Goal: Task Accomplishment & Management: Use online tool/utility

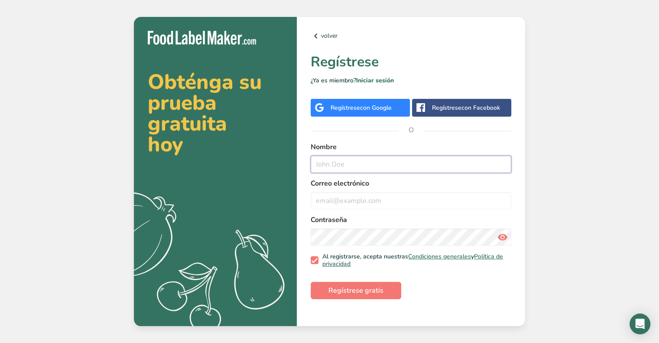
click at [360, 166] on input "text" at bounding box center [411, 164] width 201 height 17
type input "CESAR"
click at [369, 201] on input "email" at bounding box center [411, 200] width 201 height 17
type input "S"
type input "[EMAIL_ADDRESS][DOMAIN_NAME]"
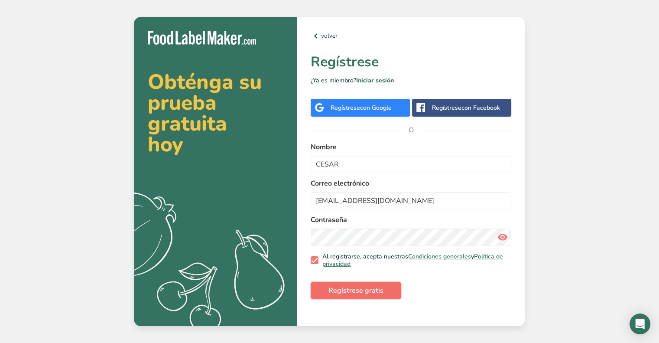
click at [379, 290] on span "Regístrese gratis" at bounding box center [356, 290] width 55 height 10
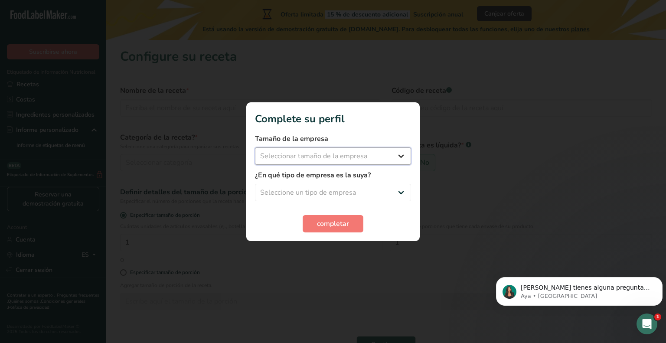
click at [402, 156] on select "Seleccionar tamaño de la empresa Menos de 10 empleados De 10 a 50 empleados De …" at bounding box center [333, 155] width 156 height 17
select select "1"
click at [255, 147] on select "Seleccionar tamaño de la empresa Menos de 10 empleados De 10 a 50 empleados De …" at bounding box center [333, 155] width 156 height 17
click at [403, 196] on select "Seleccione un tipo de empresa Fabricante de alimentos envasados Restaurante y c…" at bounding box center [333, 192] width 156 height 17
select select "1"
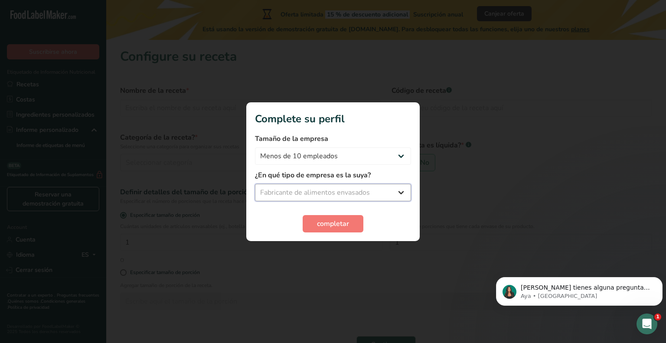
click at [255, 184] on select "Seleccione un tipo de empresa Fabricante de alimentos envasados Restaurante y c…" at bounding box center [333, 192] width 156 height 17
click at [346, 221] on span "completar" at bounding box center [333, 223] width 32 height 10
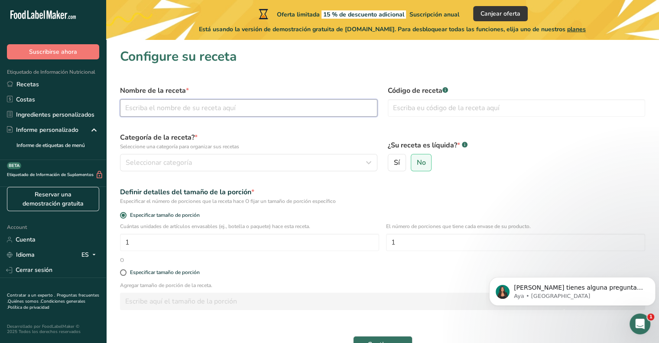
click at [199, 107] on input "text" at bounding box center [248, 107] width 257 height 17
type input "g"
type input "GRANOLA AMAROLA"
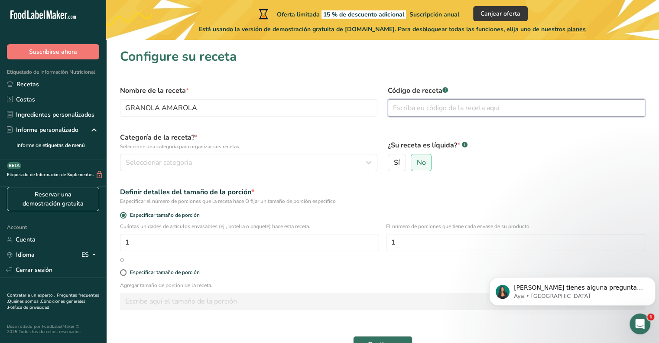
click at [408, 108] on input "text" at bounding box center [516, 107] width 257 height 17
type input "1111"
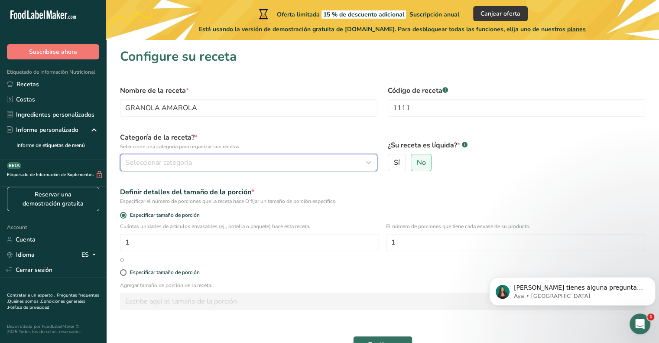
click at [186, 161] on span "Seleccionar categoría" at bounding box center [159, 162] width 66 height 10
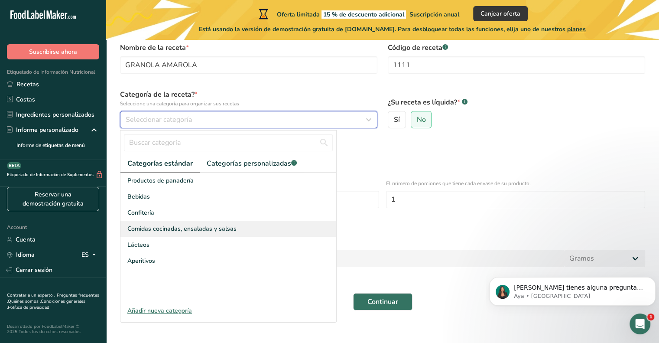
scroll to position [43, 0]
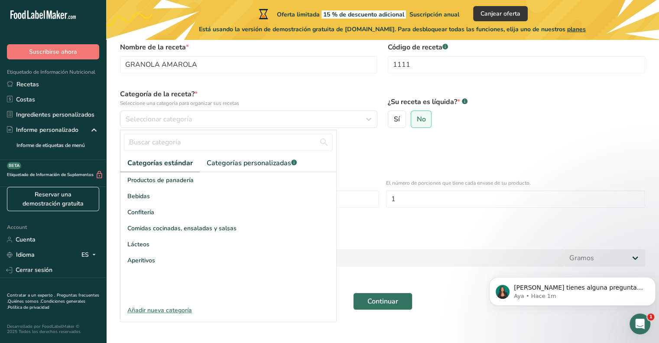
click at [607, 88] on div "¿Su receta es líquida? * .a-a{fill:#347362;}.b-a{fill:#fff;} Sí No" at bounding box center [517, 108] width 268 height 49
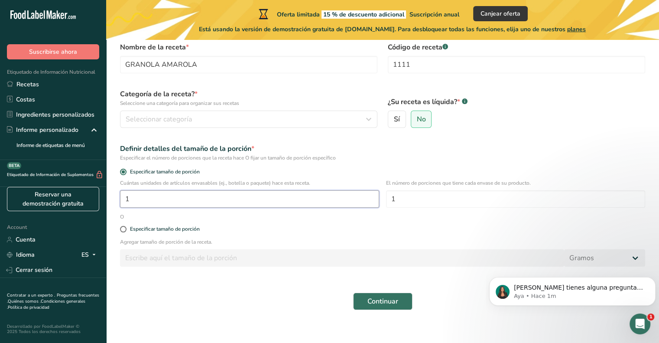
click at [160, 197] on input "1" at bounding box center [249, 198] width 259 height 17
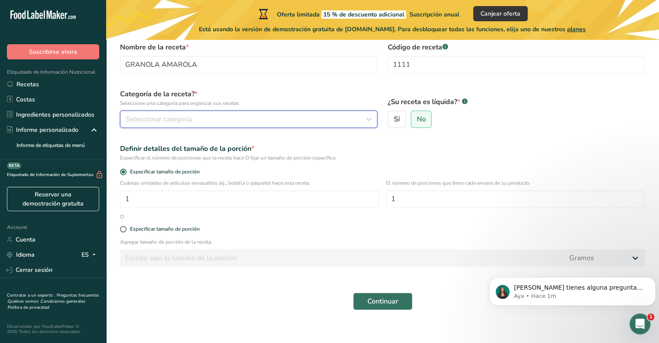
click at [161, 114] on span "Seleccionar categoría" at bounding box center [159, 119] width 66 height 10
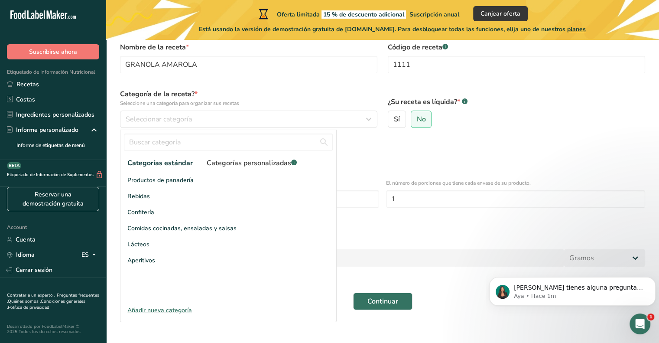
click at [262, 163] on span "Categorías personalizadas .a-a{fill:#347362;}.b-a{fill:#fff;}" at bounding box center [252, 163] width 90 height 10
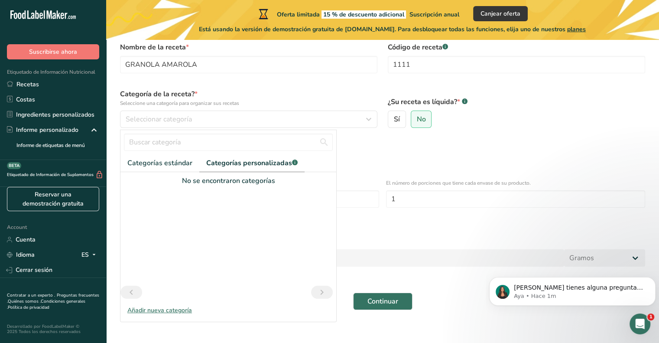
click at [171, 309] on div "Añadir nueva categoría" at bounding box center [228, 310] width 216 height 9
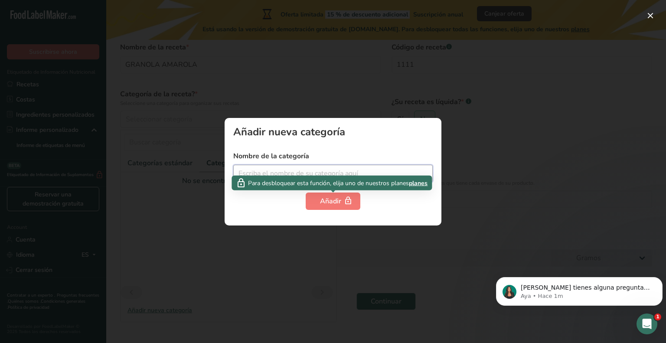
click at [278, 169] on input "text" at bounding box center [332, 173] width 199 height 17
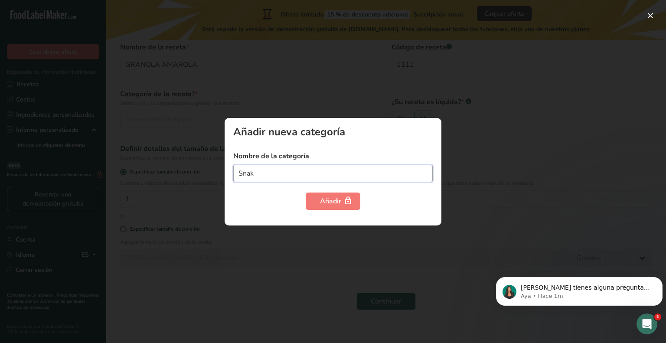
click at [251, 175] on input "Snak" at bounding box center [332, 173] width 199 height 17
click at [269, 170] on input "Snack" at bounding box center [332, 173] width 199 height 17
type input "Snack energetico"
click at [253, 201] on div "Añadir" at bounding box center [332, 200] width 199 height 17
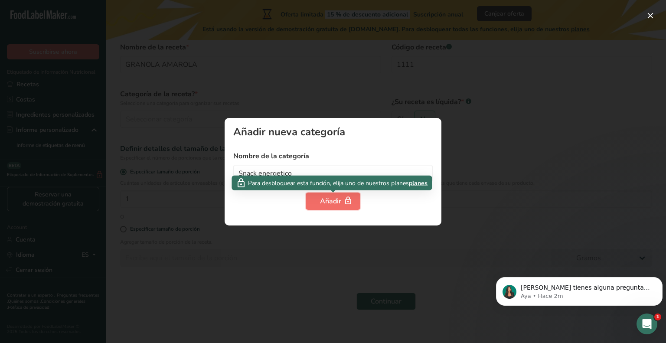
click at [326, 199] on div "Añadir" at bounding box center [333, 201] width 26 height 10
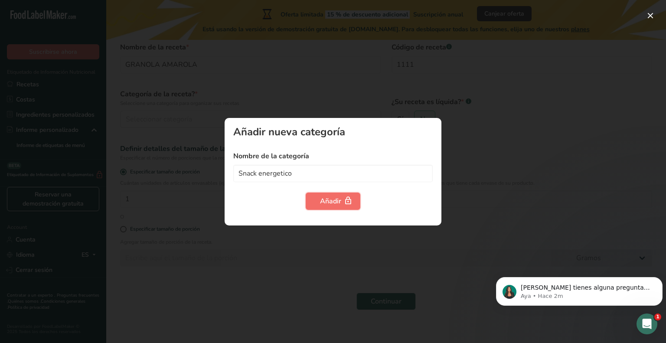
click at [326, 201] on div "Añadir" at bounding box center [333, 201] width 26 height 10
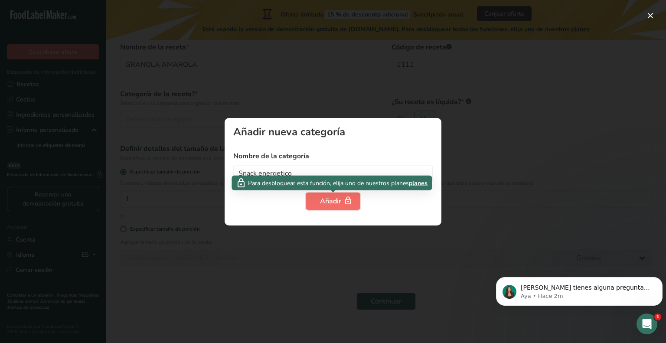
click at [346, 203] on icon "button" at bounding box center [348, 200] width 9 height 13
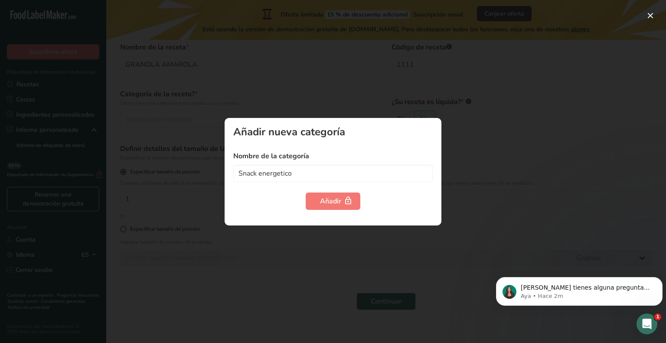
drag, startPoint x: 349, startPoint y: 144, endPoint x: 356, endPoint y: 146, distance: 7.3
click at [349, 144] on div "Añadir nueva categoría Nombre de la categoría Snack energetico Añadir" at bounding box center [333, 171] width 217 height 107
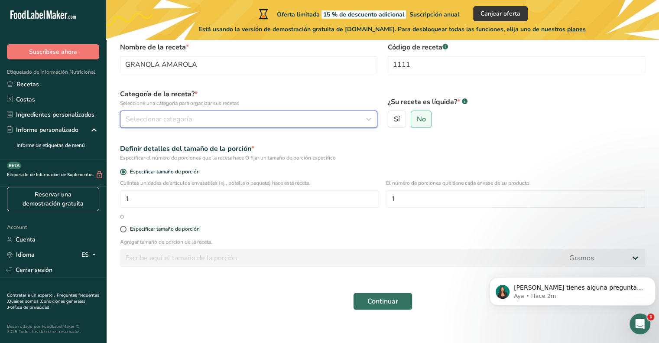
click at [372, 121] on icon "button" at bounding box center [369, 119] width 10 height 16
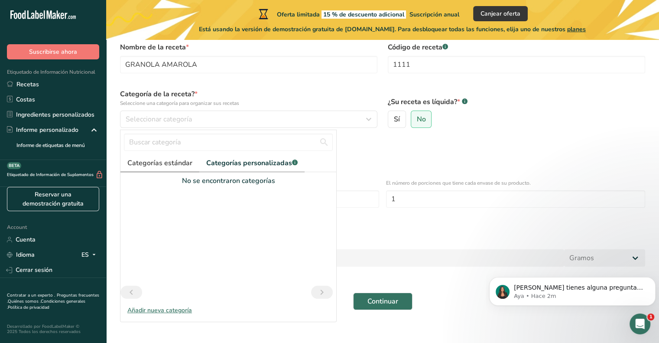
click at [159, 160] on span "Categorías estándar" at bounding box center [159, 163] width 65 height 10
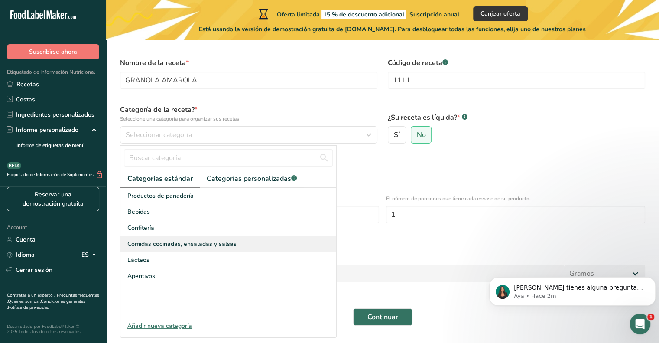
scroll to position [62, 0]
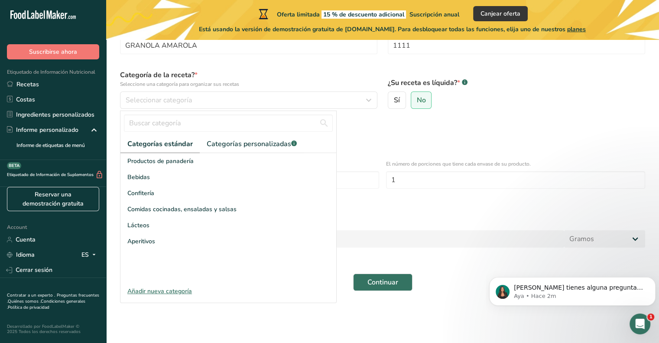
click at [173, 293] on div "Añadir nueva categoría" at bounding box center [228, 290] width 216 height 9
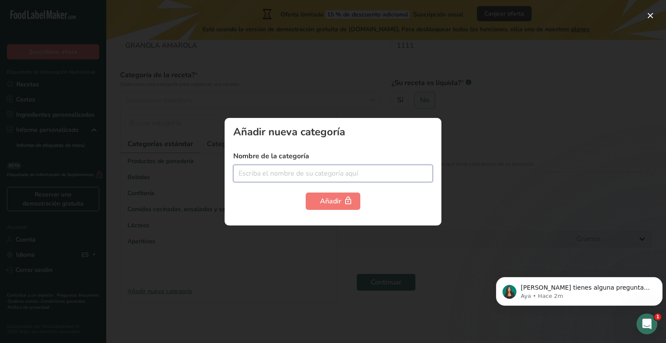
click at [299, 169] on input "text" at bounding box center [332, 173] width 199 height 17
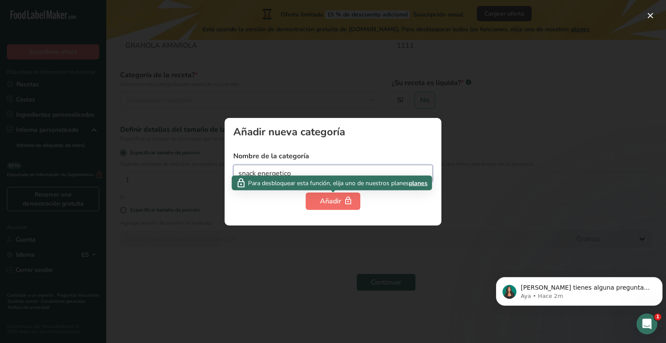
type input "snack energetico"
click at [340, 206] on button "Añadir" at bounding box center [333, 200] width 55 height 17
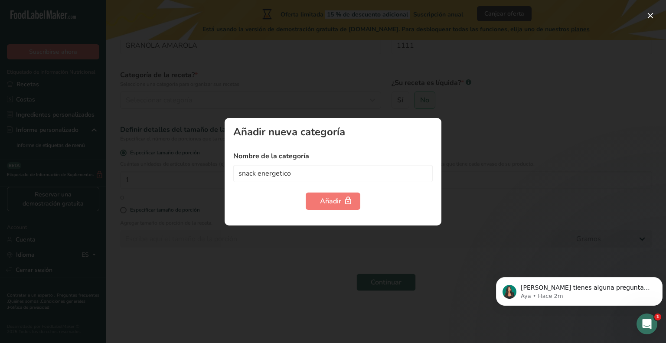
click at [338, 104] on div at bounding box center [333, 171] width 666 height 343
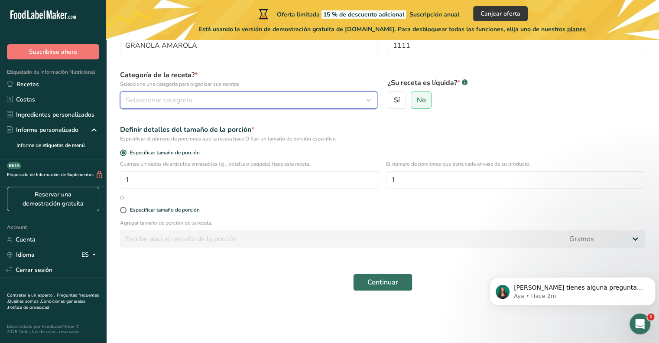
click at [362, 99] on div "Seleccionar categoría" at bounding box center [246, 100] width 241 height 10
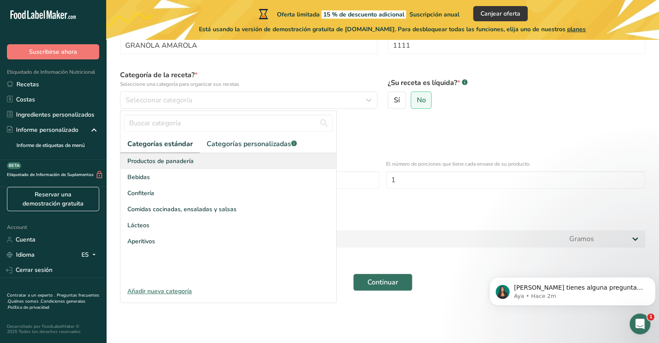
click at [308, 161] on div "Productos de panadería" at bounding box center [228, 161] width 216 height 16
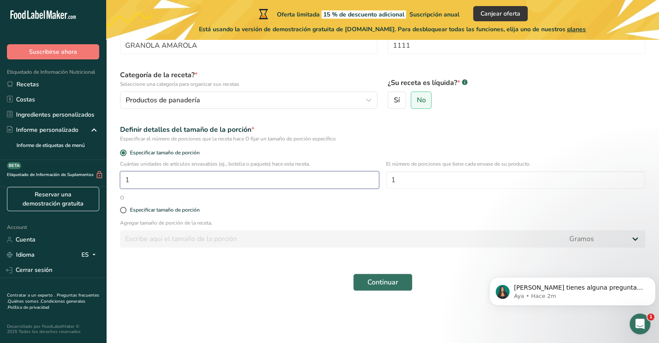
click at [151, 178] on input "1" at bounding box center [249, 179] width 259 height 17
type input "1"
click at [126, 210] on span at bounding box center [123, 210] width 7 height 7
click at [126, 210] on input "Especificar tamaño de porción" at bounding box center [123, 210] width 6 height 6
radio input "true"
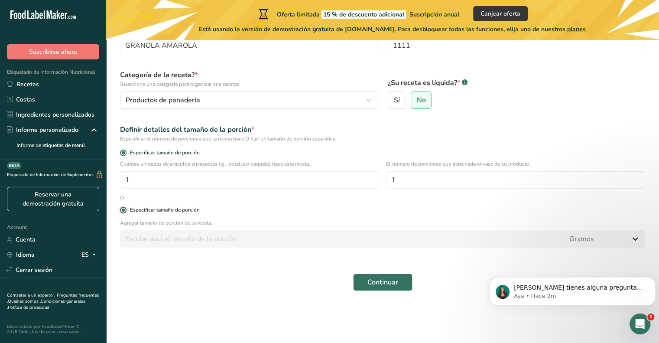
radio input "false"
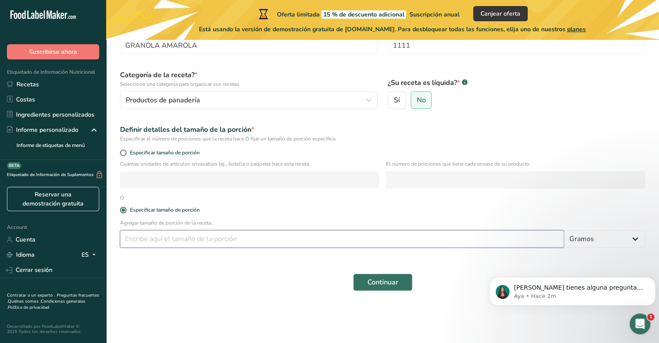
click at [150, 241] on input "number" at bounding box center [342, 238] width 444 height 17
type input "1000"
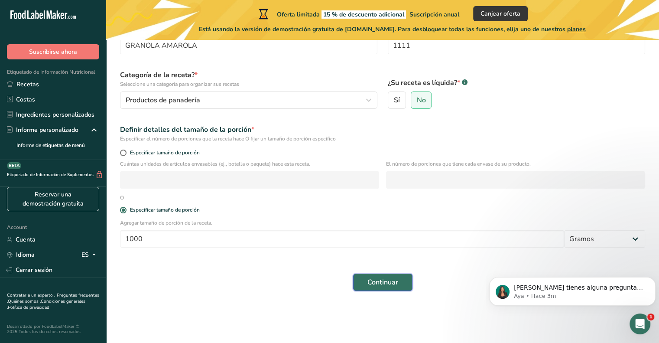
click at [393, 286] on span "Continuar" at bounding box center [383, 282] width 31 height 10
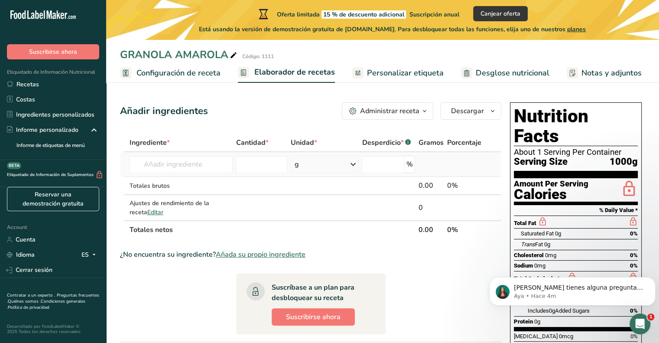
click at [189, 154] on td "Harina de almendra 1211 Leche entera, 3,25 % de grasa láctea, sin vitamina A ni…" at bounding box center [181, 164] width 107 height 25
click at [198, 164] on input "text" at bounding box center [181, 164] width 103 height 17
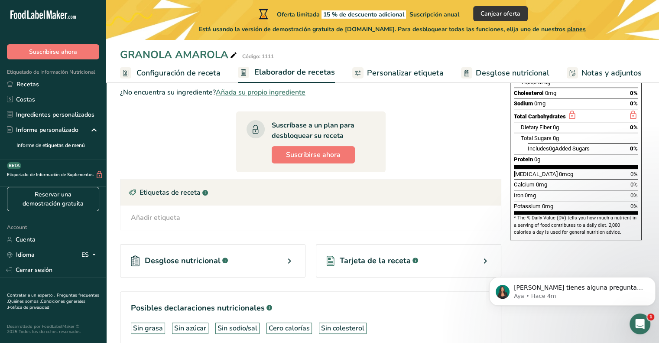
scroll to position [207, 0]
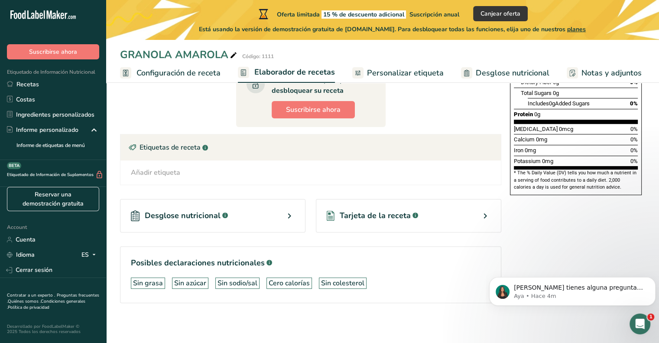
click at [485, 215] on icon at bounding box center [485, 216] width 10 height 16
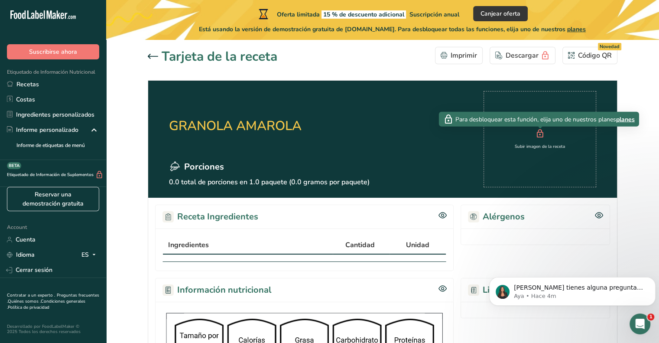
click at [536, 133] on icon at bounding box center [540, 133] width 10 height 13
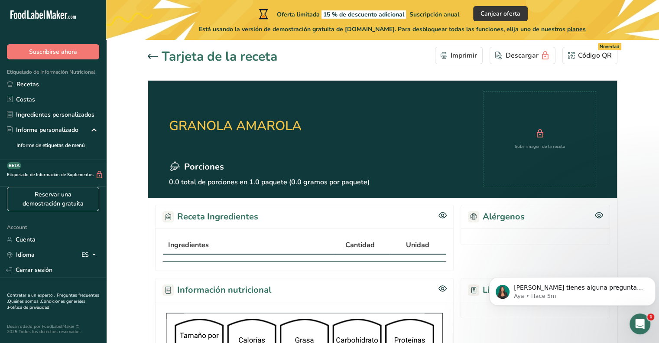
drag, startPoint x: 511, startPoint y: 143, endPoint x: 641, endPoint y: 179, distance: 135.5
click at [641, 179] on section "Tarjeta de la receta Imprimir Descargar Código QR Novedad GRANOLA AMAROLA Porci…" at bounding box center [382, 292] width 553 height 505
drag, startPoint x: 513, startPoint y: 124, endPoint x: 550, endPoint y: 117, distance: 37.9
click at [550, 118] on div "Subir imagen de la receta" at bounding box center [540, 139] width 113 height 96
click at [544, 142] on div "Subir imagen de la receta" at bounding box center [540, 139] width 50 height 21
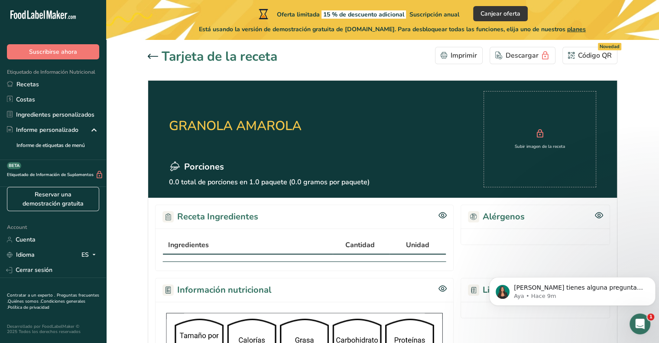
drag, startPoint x: 544, startPoint y: 142, endPoint x: 582, endPoint y: 163, distance: 43.1
click at [582, 162] on div "Subir imagen de la receta" at bounding box center [540, 139] width 113 height 96
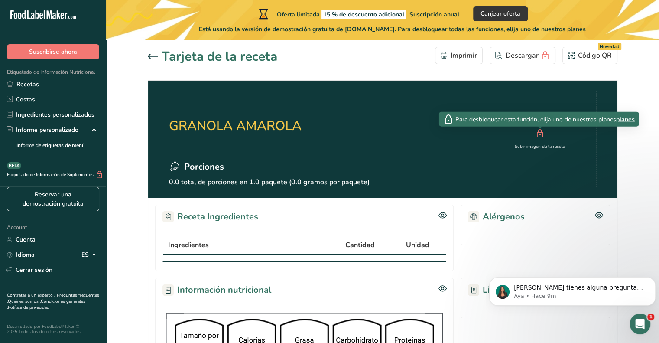
click at [544, 139] on icon at bounding box center [540, 133] width 10 height 13
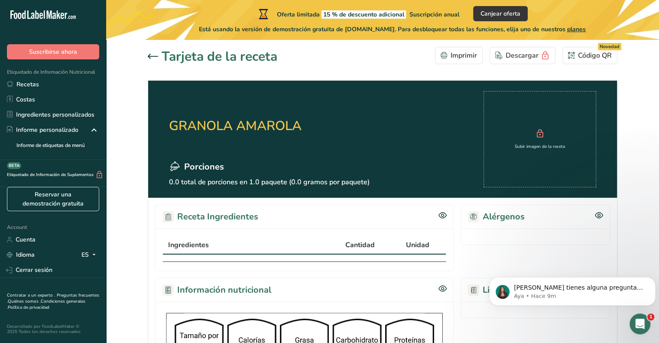
click at [540, 138] on icon at bounding box center [540, 133] width 10 height 13
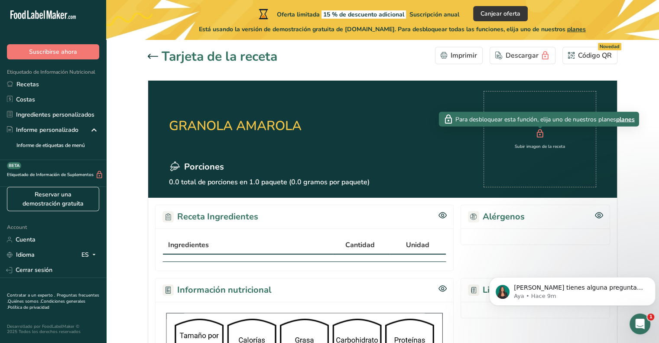
click at [540, 138] on icon at bounding box center [540, 133] width 10 height 13
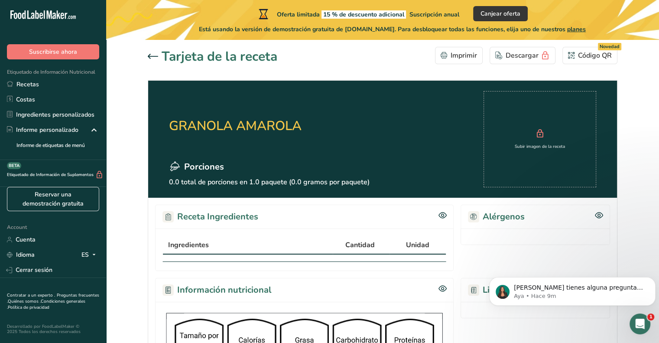
click at [543, 132] on icon at bounding box center [540, 133] width 10 height 13
click at [541, 162] on div "Subir imagen de la receta" at bounding box center [540, 139] width 113 height 96
click at [150, 54] on icon at bounding box center [153, 56] width 10 height 5
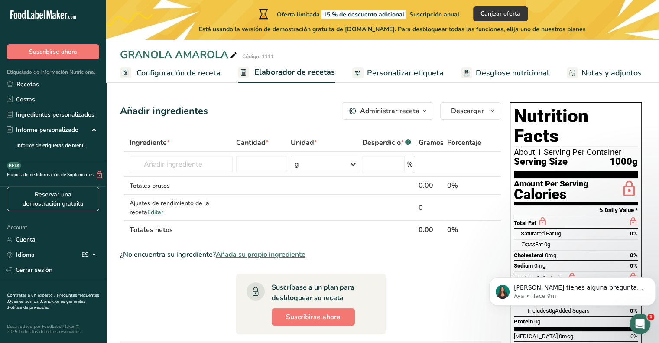
click at [190, 75] on span "Configuración de receta" at bounding box center [179, 73] width 84 height 12
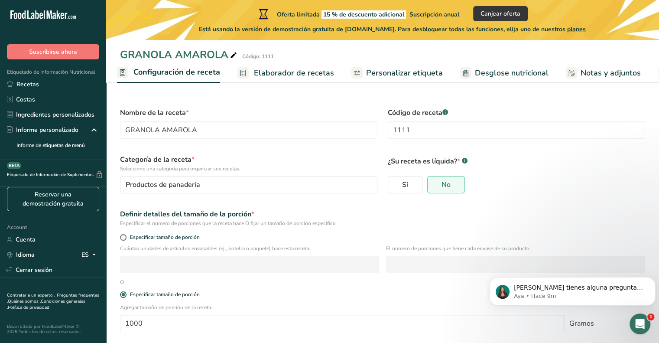
click at [284, 71] on span "Elaborador de recetas" at bounding box center [294, 73] width 80 height 12
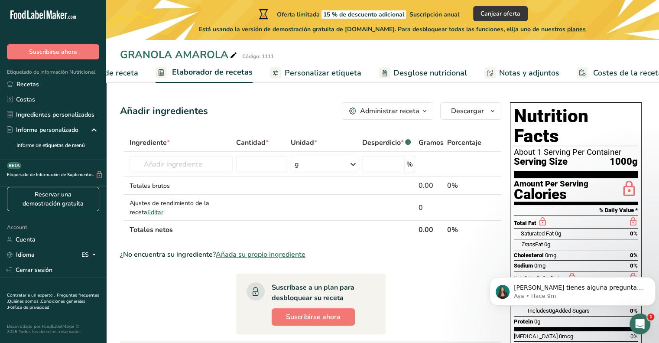
scroll to position [0, 97]
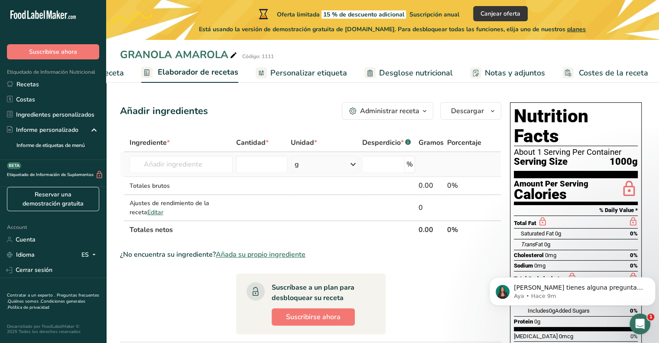
click at [438, 163] on td at bounding box center [431, 164] width 29 height 25
click at [215, 170] on input "text" at bounding box center [181, 164] width 103 height 17
click at [175, 164] on input "text" at bounding box center [181, 164] width 103 height 17
paste input "AVENA ENTERA"
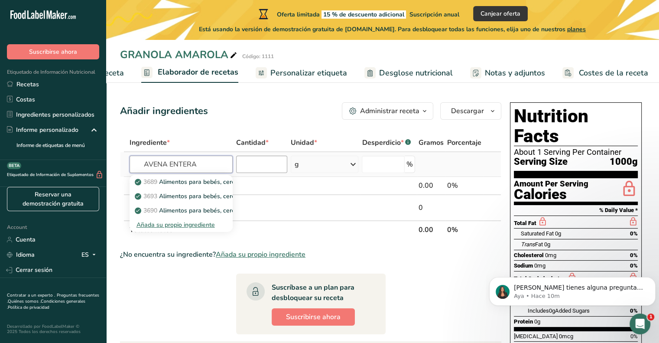
type input "AVENA ENTERA"
click at [250, 167] on input "number" at bounding box center [262, 164] width 52 height 17
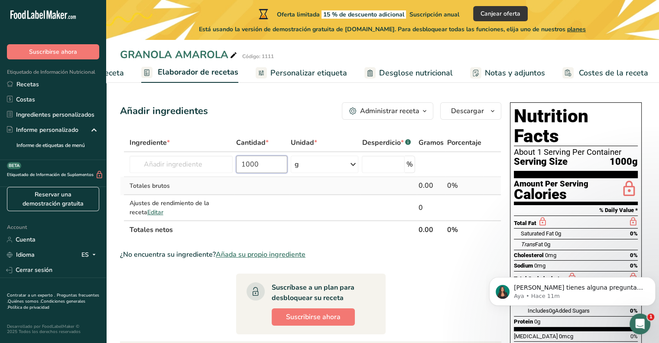
type input "1000"
click at [345, 190] on td at bounding box center [324, 186] width 71 height 18
click at [374, 165] on input "number" at bounding box center [383, 164] width 43 height 17
type input "0"
click at [456, 154] on td at bounding box center [465, 164] width 38 height 25
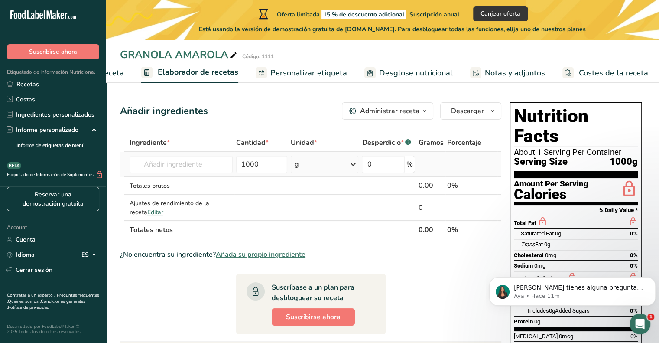
click at [444, 159] on td at bounding box center [431, 164] width 29 height 25
click at [428, 163] on td at bounding box center [431, 164] width 29 height 25
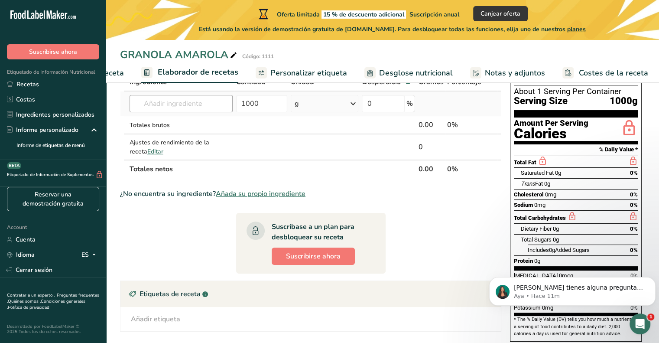
scroll to position [0, 0]
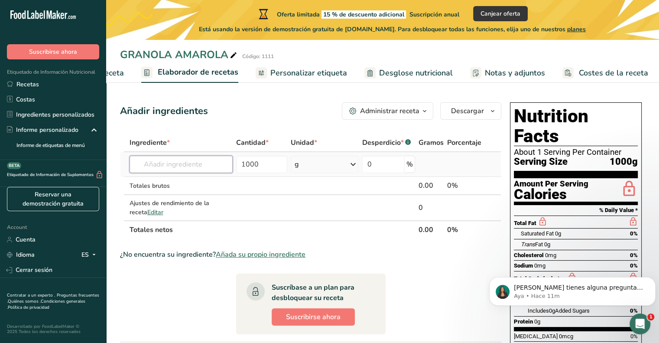
click at [207, 165] on input "text" at bounding box center [181, 164] width 103 height 17
drag, startPoint x: 217, startPoint y: 160, endPoint x: 189, endPoint y: 167, distance: 28.6
click at [189, 167] on input "text" at bounding box center [181, 164] width 103 height 17
click at [191, 164] on input "text" at bounding box center [181, 164] width 103 height 17
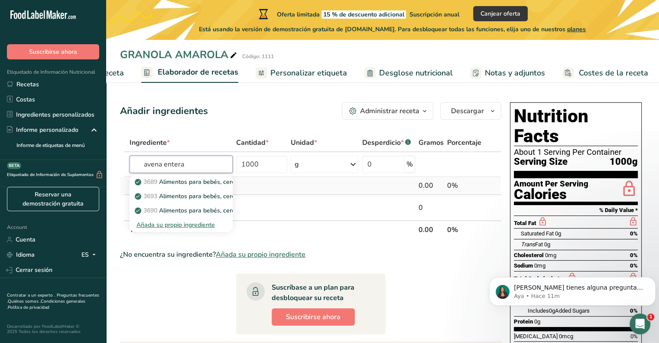
type input "avena entera"
click at [277, 180] on td at bounding box center [261, 186] width 55 height 18
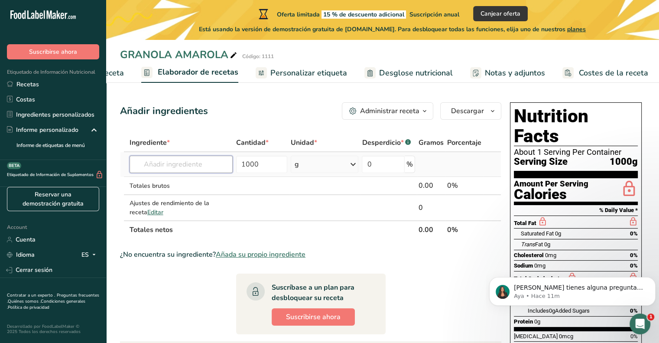
click at [189, 159] on input "text" at bounding box center [181, 164] width 103 height 17
click at [208, 166] on input "text" at bounding box center [181, 164] width 103 height 17
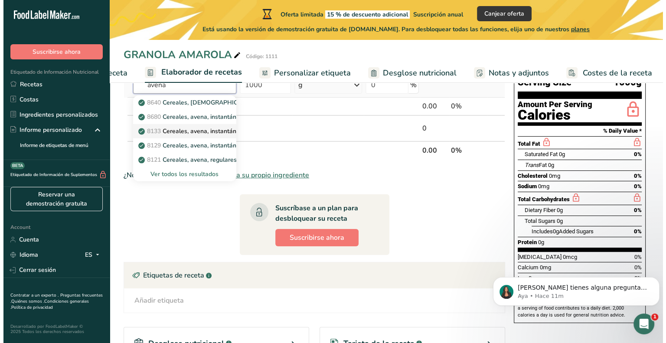
scroll to position [130, 0]
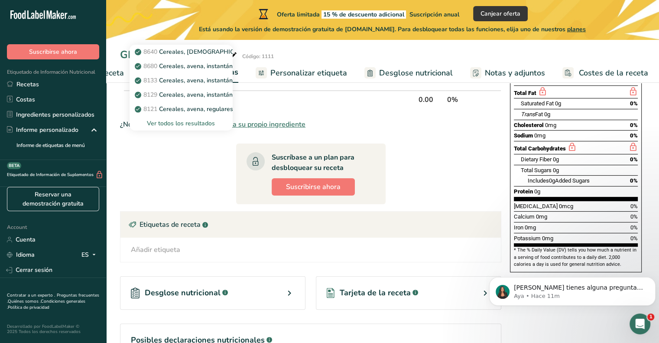
type input "avena"
click at [178, 123] on div "Ver todos los resultados" at bounding box center [181, 123] width 89 height 9
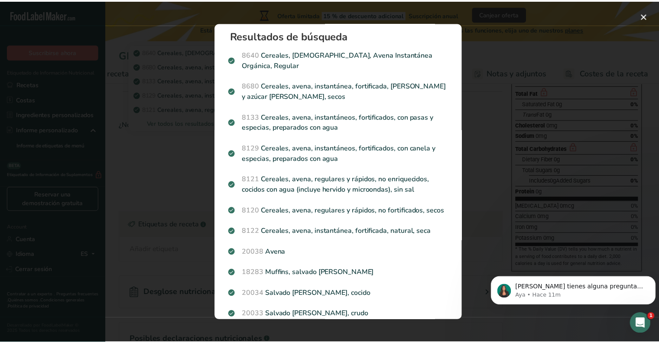
scroll to position [0, 0]
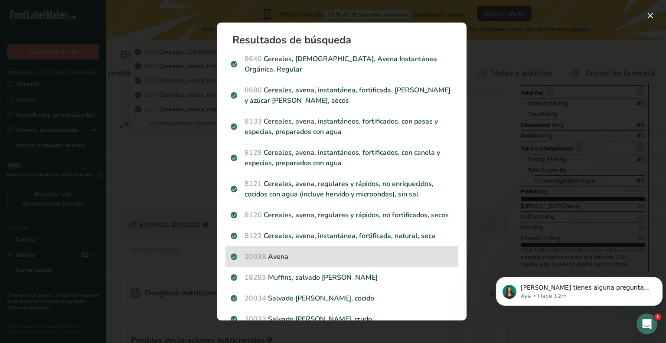
click at [373, 260] on p "20038 Avena" at bounding box center [342, 256] width 222 height 10
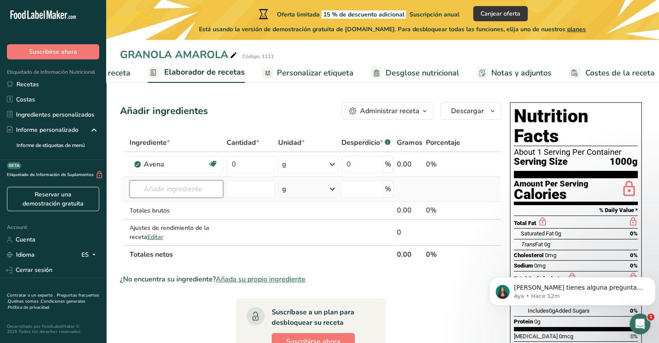
click at [180, 189] on input "text" at bounding box center [177, 188] width 94 height 17
click at [254, 164] on input "0" at bounding box center [251, 164] width 48 height 17
type input "1000"
click at [182, 185] on div "Ingrediente * Cantidad * Unidad * Desperdicio * .a-a{fill:#347362;}.b-a{fill:#f…" at bounding box center [310, 198] width 381 height 130
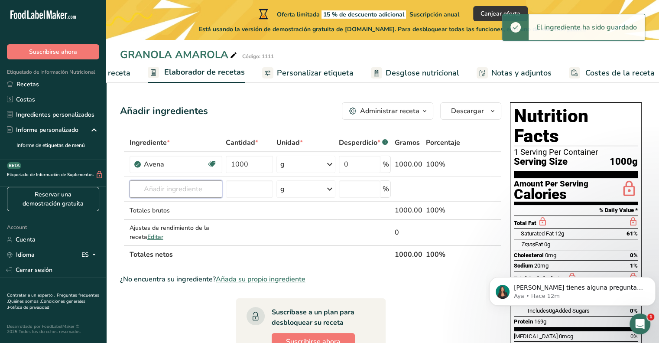
click at [182, 185] on input "text" at bounding box center [176, 188] width 93 height 17
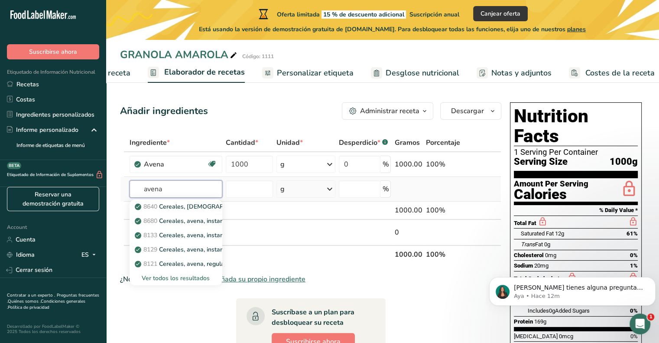
type input "avena"
click at [188, 276] on div "Ver todos los resultados" at bounding box center [176, 277] width 79 height 9
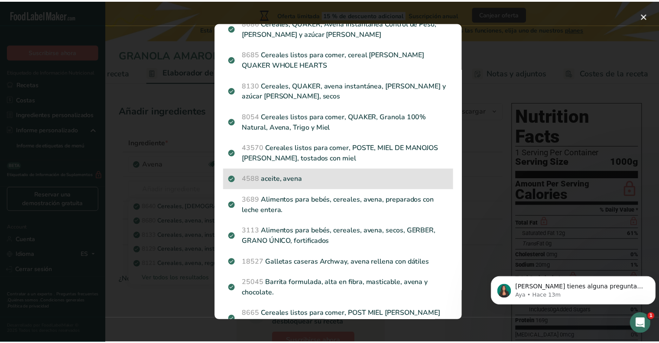
scroll to position [1078, 0]
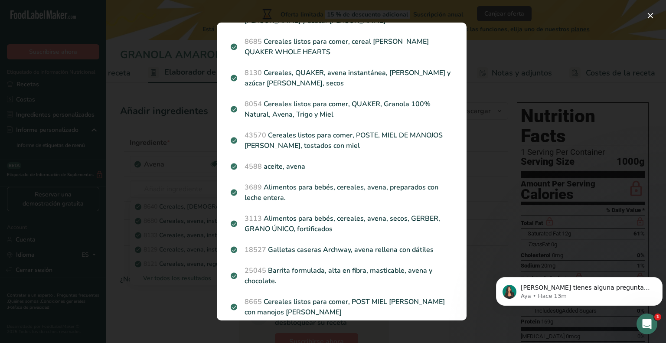
click at [142, 133] on div "Search results modal" at bounding box center [333, 171] width 666 height 343
